Goal: Task Accomplishment & Management: Manage account settings

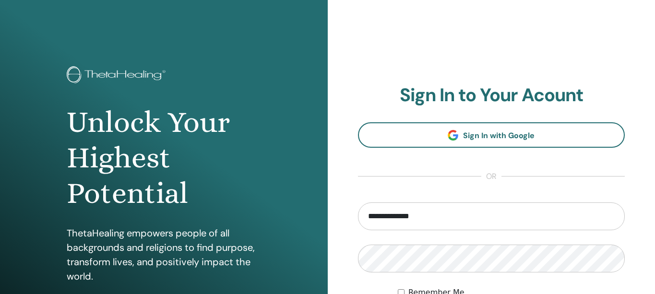
type input "**********"
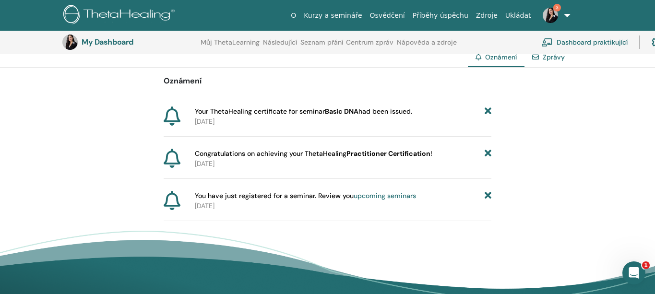
click at [487, 196] on icon at bounding box center [487, 196] width 7 height 10
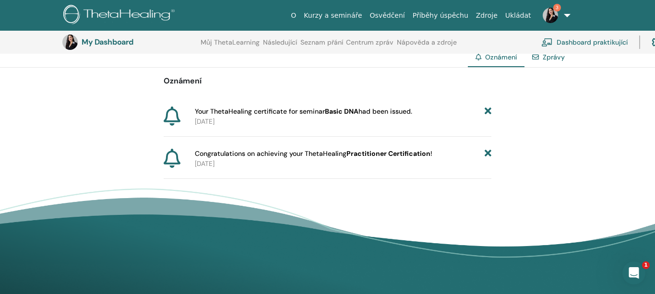
click at [488, 154] on icon at bounding box center [487, 154] width 7 height 10
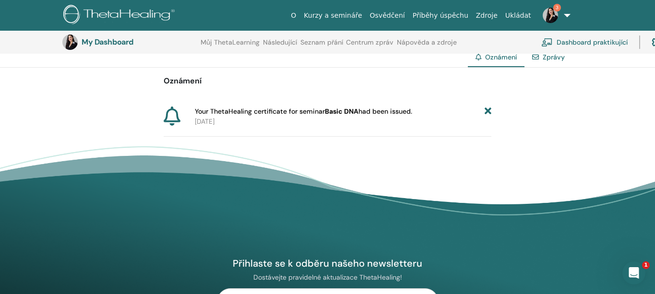
click at [488, 114] on icon at bounding box center [487, 111] width 7 height 10
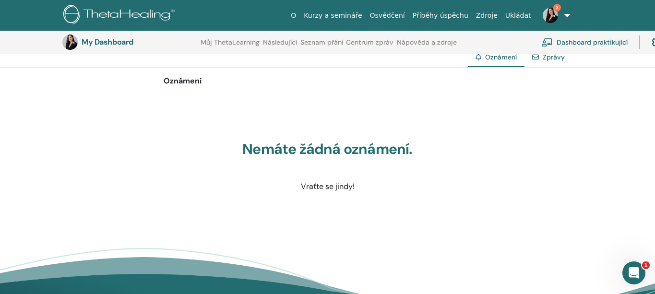
click at [601, 45] on link "Dashboard praktikující" at bounding box center [584, 42] width 86 height 21
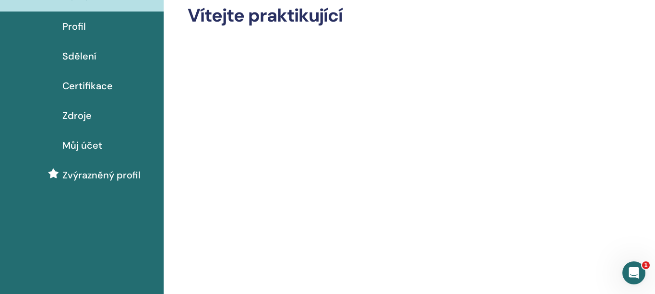
scroll to position [16, 0]
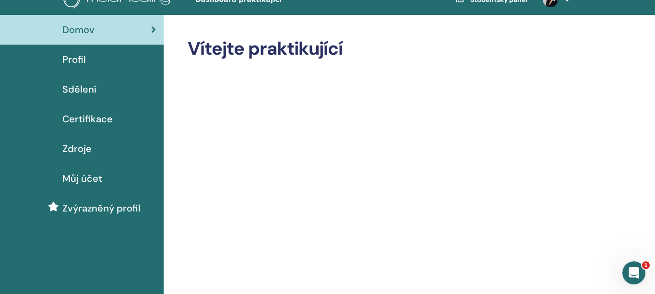
click at [83, 181] on span "Můj účet" at bounding box center [82, 178] width 40 height 14
